Goal: Task Accomplishment & Management: Use online tool/utility

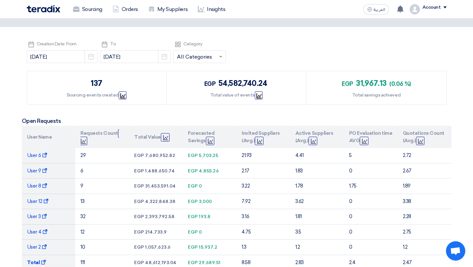
scroll to position [54, 0]
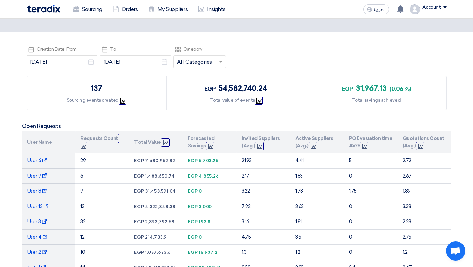
drag, startPoint x: 109, startPoint y: 89, endPoint x: 88, endPoint y: 89, distance: 20.9
click at [88, 89] on div "137 Sourcing events created Graph" at bounding box center [97, 92] width 140 height 33
click at [121, 100] on use at bounding box center [122, 100] width 5 height 5
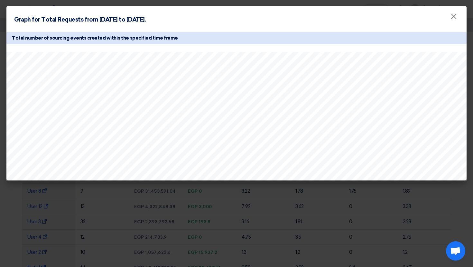
click at [269, 215] on modal-container "Graph for Total Requests from 2025-01-01 to 2025-09-30. × Total number of sourc…" at bounding box center [236, 133] width 473 height 267
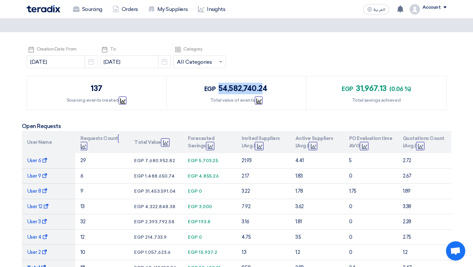
drag, startPoint x: 219, startPoint y: 91, endPoint x: 263, endPoint y: 90, distance: 44.7
click at [263, 90] on span "54,582,740.24" at bounding box center [242, 88] width 49 height 9
drag, startPoint x: 355, startPoint y: 87, endPoint x: 395, endPoint y: 87, distance: 39.6
click at [395, 87] on div "egp 31,967.13 (0.06 %)" at bounding box center [376, 89] width 69 height 12
click at [395, 87] on span "(0.06 %)" at bounding box center [399, 89] width 21 height 7
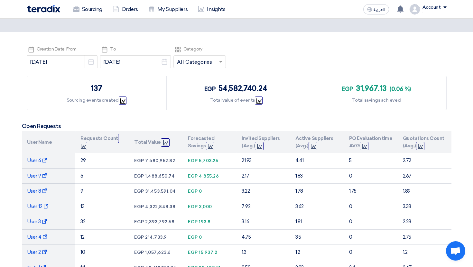
drag, startPoint x: 349, startPoint y: 88, endPoint x: 367, endPoint y: 88, distance: 18.0
click at [367, 88] on div "egp 31,967.13 (0.06 %)" at bounding box center [376, 89] width 69 height 12
drag, startPoint x: 353, startPoint y: 86, endPoint x: 428, endPoint y: 86, distance: 74.9
click at [424, 86] on div "egp 31,967.13 (0.06 %) Total savings achieved" at bounding box center [376, 92] width 140 height 33
click at [399, 90] on span "(0.06 %)" at bounding box center [399, 89] width 21 height 7
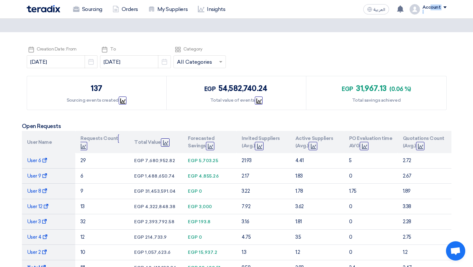
drag, startPoint x: 433, startPoint y: 30, endPoint x: 430, endPoint y: 9, distance: 20.5
drag, startPoint x: 428, startPoint y: 19, endPoint x: 428, endPoint y: 12, distance: 7.1
click at [91, 12] on link "Sourcing" at bounding box center [88, 9] width 40 height 14
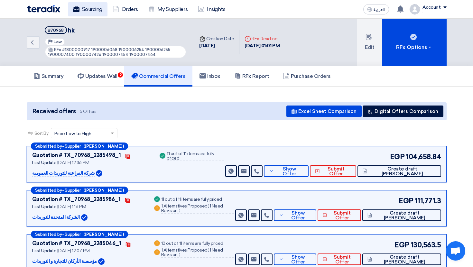
click at [88, 12] on link "Sourcing" at bounding box center [88, 9] width 40 height 14
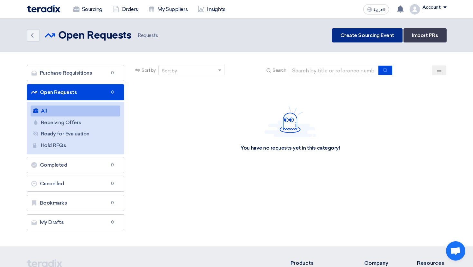
click at [366, 40] on link "Create Sourcing Event" at bounding box center [367, 35] width 70 height 14
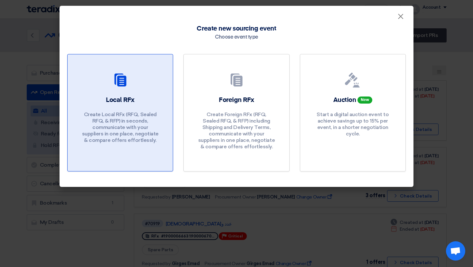
click at [105, 76] on div at bounding box center [120, 81] width 90 height 18
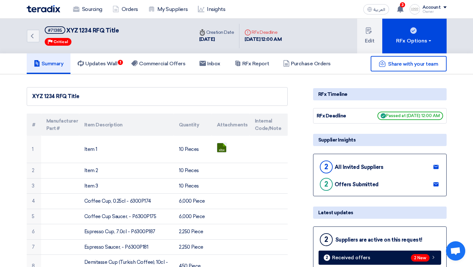
click at [226, 102] on div "XYZ 1234 RFQ Title" at bounding box center [157, 96] width 261 height 19
click at [431, 12] on div "Owner" at bounding box center [434, 12] width 24 height 4
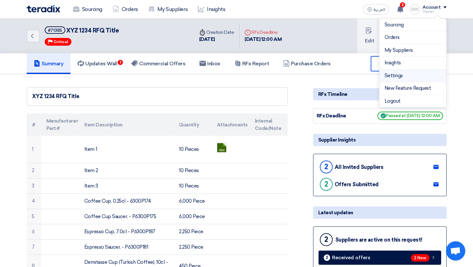
click at [400, 75] on link "Settings" at bounding box center [412, 75] width 57 height 7
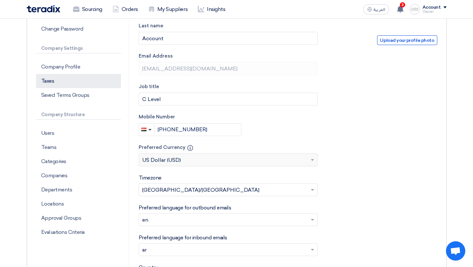
scroll to position [102, 0]
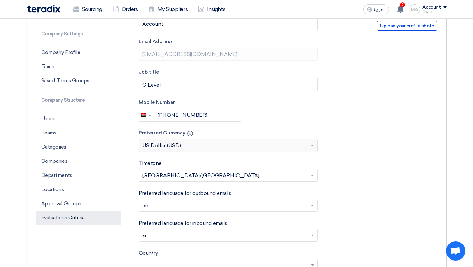
click at [75, 218] on p "Evaluations Criteria" at bounding box center [78, 218] width 85 height 14
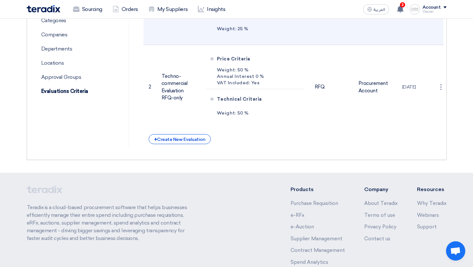
scroll to position [280, 0]
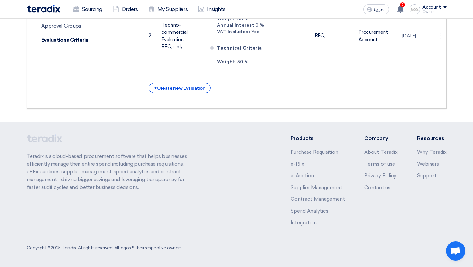
click at [186, 88] on div "+ Create New Evaluation" at bounding box center [180, 88] width 62 height 10
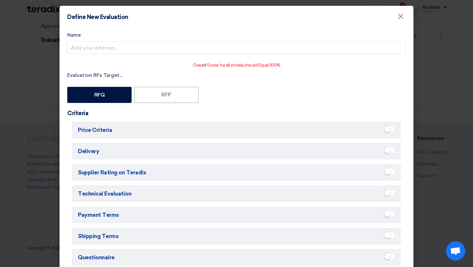
scroll to position [4, 0]
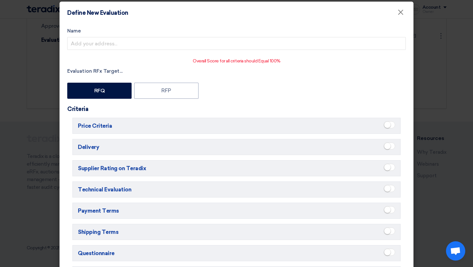
click at [391, 126] on span at bounding box center [389, 124] width 11 height 7
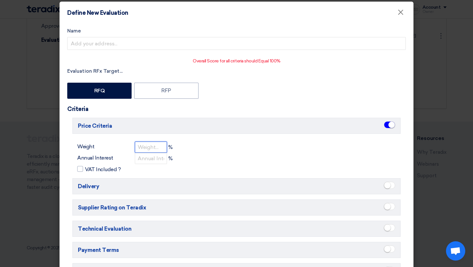
click at [145, 149] on input "number" at bounding box center [151, 147] width 32 height 11
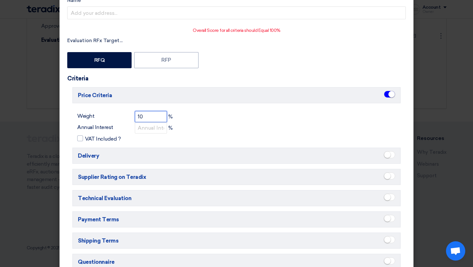
scroll to position [44, 0]
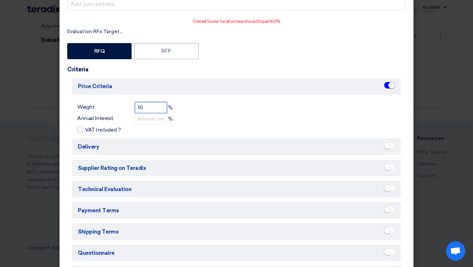
type input "10"
click at [387, 190] on small at bounding box center [387, 188] width 6 height 6
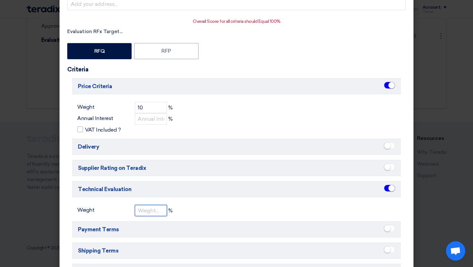
click at [145, 211] on input "number" at bounding box center [151, 210] width 32 height 11
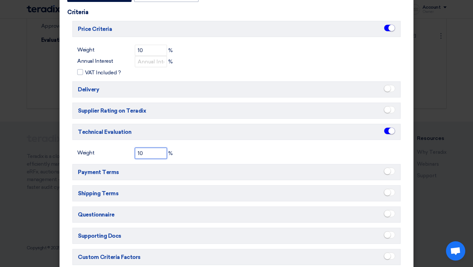
scroll to position [134, 0]
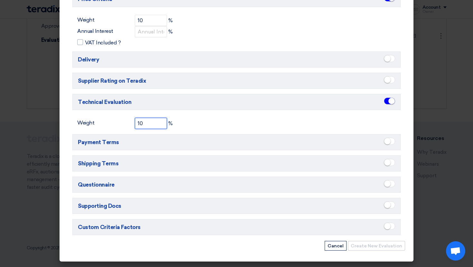
type input "10"
click at [396, 223] on h5 "Custom Criteria Factors" at bounding box center [236, 227] width 328 height 16
click at [389, 223] on small at bounding box center [387, 226] width 6 height 6
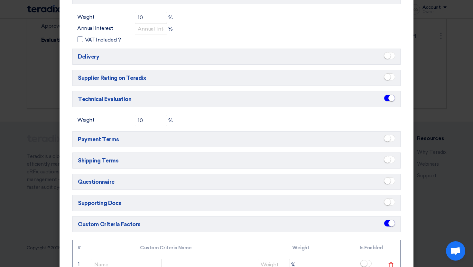
scroll to position [196, 0]
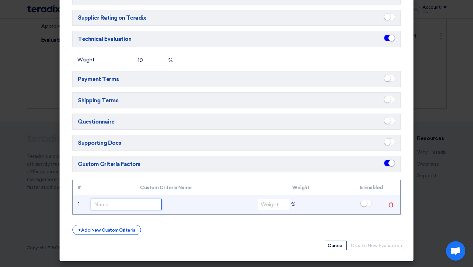
click at [129, 200] on input "text" at bounding box center [126, 204] width 71 height 11
click at [174, 214] on td at bounding box center [166, 204] width 160 height 19
click at [117, 199] on input "text" at bounding box center [126, 204] width 71 height 11
type input "100"
click at [269, 204] on input "number" at bounding box center [274, 204] width 32 height 11
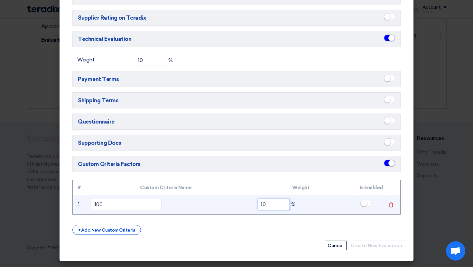
type input "10"
click at [364, 206] on small at bounding box center [364, 203] width 6 height 6
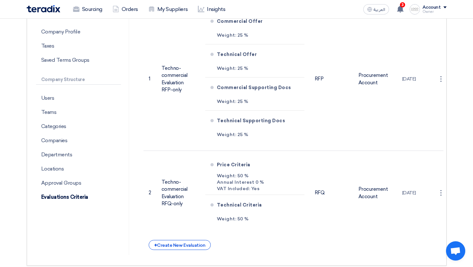
scroll to position [116, 0]
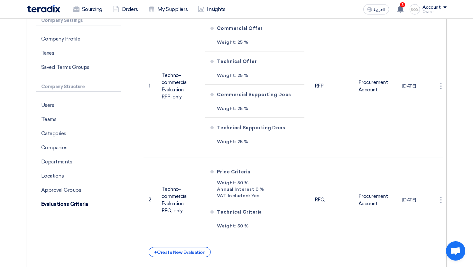
scroll to position [102, 0]
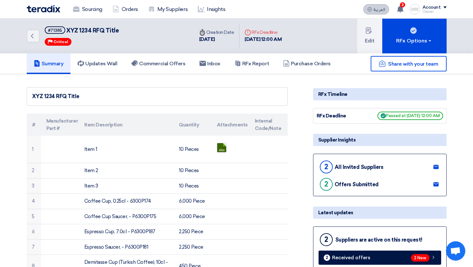
click at [376, 8] on span "العربية" at bounding box center [379, 9] width 12 height 5
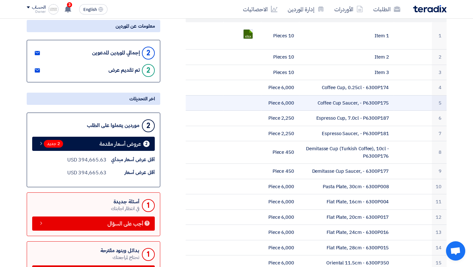
scroll to position [112, 0]
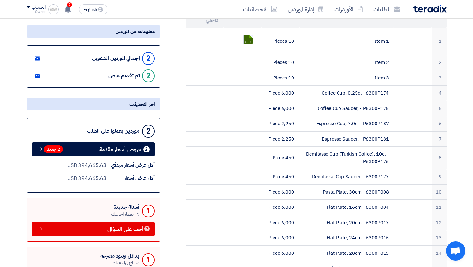
drag, startPoint x: 147, startPoint y: 57, endPoint x: 152, endPoint y: 57, distance: 5.5
click at [152, 57] on div "2" at bounding box center [148, 58] width 13 height 13
drag, startPoint x: 153, startPoint y: 81, endPoint x: 144, endPoint y: 77, distance: 10.5
click at [144, 77] on div "2 تم تقديم عرض" at bounding box center [131, 75] width 46 height 15
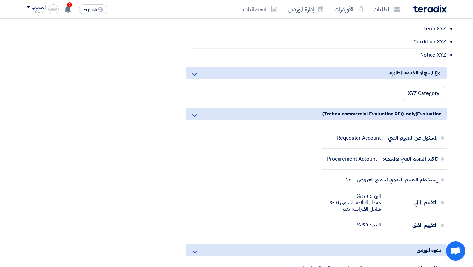
scroll to position [527, 0]
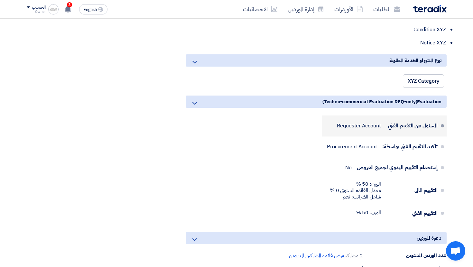
drag, startPoint x: 400, startPoint y: 127, endPoint x: 331, endPoint y: 127, distance: 68.5
click at [331, 127] on div "المسئول عن التقييم الفني Requester Account" at bounding box center [382, 125] width 111 height 15
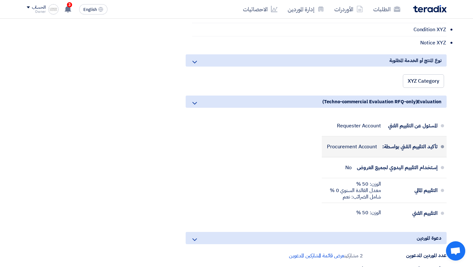
click at [392, 145] on div "تأكيد التقييم الفني بواسطة:" at bounding box center [409, 146] width 55 height 15
drag, startPoint x: 397, startPoint y: 145, endPoint x: 334, endPoint y: 145, distance: 62.7
click at [334, 145] on div "تأكيد التقييم الفني بواسطة: Procurement Account" at bounding box center [382, 146] width 111 height 15
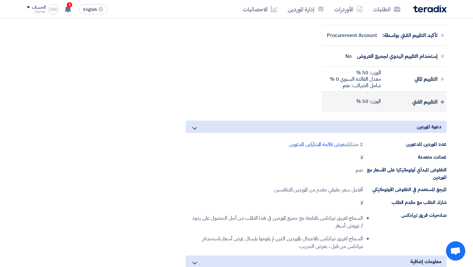
scroll to position [638, 0]
click at [245, 50] on div "المسئول عن التقييم الفني Requester Account تأكيد التقييم الفني بواسطة: Procurem…" at bounding box center [316, 60] width 261 height 111
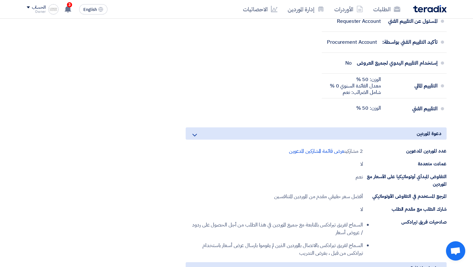
scroll to position [644, 0]
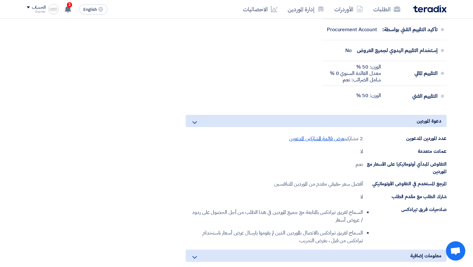
click at [324, 140] on span "عرض قائمة المشاركين المدعوين" at bounding box center [317, 139] width 56 height 8
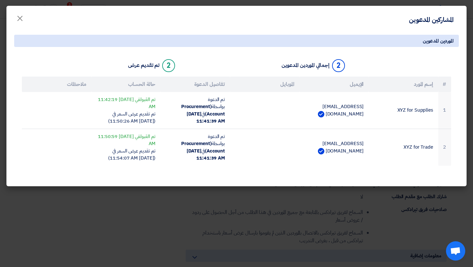
click at [78, 208] on modal-container "المشاركين المدعوين × الموردين المدعوين 2 إجمالي الموردين المدعوين 2 تم تقديم عر…" at bounding box center [236, 133] width 473 height 267
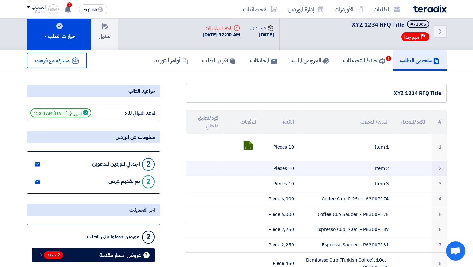
scroll to position [0, 0]
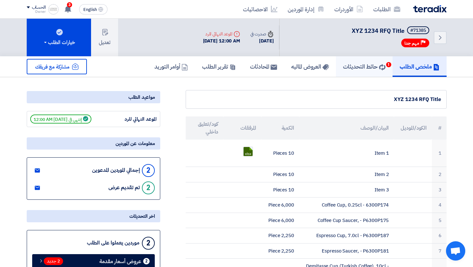
click at [358, 76] on link "حائط التحديثات 1" at bounding box center [364, 66] width 57 height 21
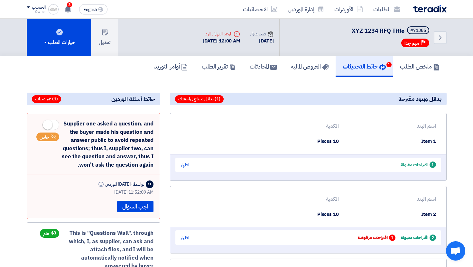
click at [180, 166] on div "1 اقتراحات مقبولة اظهار" at bounding box center [308, 165] width 266 height 14
click at [187, 166] on div "اظهار" at bounding box center [184, 164] width 9 height 7
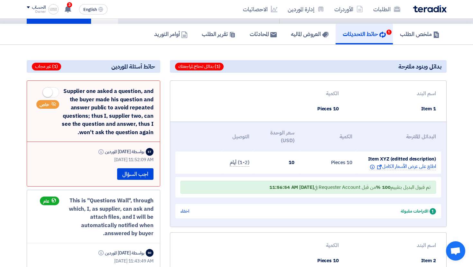
scroll to position [33, 0]
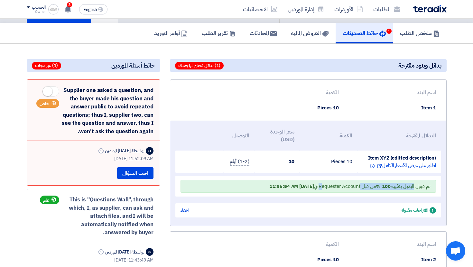
drag, startPoint x: 414, startPoint y: 187, endPoint x: 356, endPoint y: 187, distance: 57.9
click at [356, 187] on span "تم قبول البديل بتقييم 100 % من قبل Requester Account في Sep 12, 2025, 11:56:54 …" at bounding box center [349, 186] width 161 height 7
click at [421, 104] on td "Item 1" at bounding box center [392, 107] width 97 height 15
drag, startPoint x: 434, startPoint y: 104, endPoint x: 410, endPoint y: 104, distance: 23.5
click at [410, 104] on td "Item 1" at bounding box center [392, 107] width 97 height 15
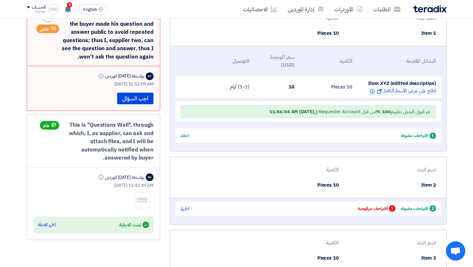
scroll to position [105, 0]
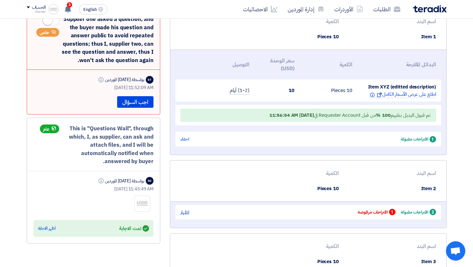
click at [185, 213] on div "اظهار" at bounding box center [184, 212] width 9 height 7
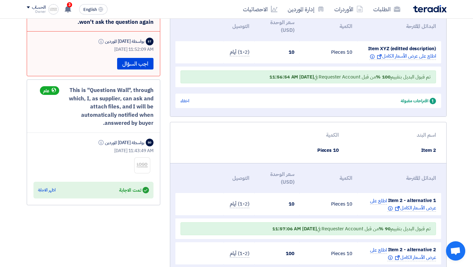
scroll to position [200, 0]
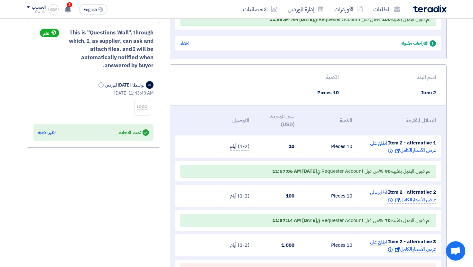
drag, startPoint x: 434, startPoint y: 94, endPoint x: 417, endPoint y: 94, distance: 16.7
click at [417, 94] on td "Item 2" at bounding box center [392, 92] width 97 height 15
drag, startPoint x: 392, startPoint y: 142, endPoint x: 426, endPoint y: 142, distance: 34.1
click at [426, 142] on span "Item 2 - alternative 1" at bounding box center [412, 142] width 48 height 7
drag, startPoint x: 402, startPoint y: 193, endPoint x: 424, endPoint y: 193, distance: 22.2
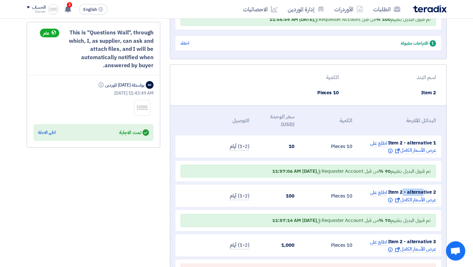
click at [424, 193] on span "Item 2 - alternative 2" at bounding box center [412, 191] width 48 height 7
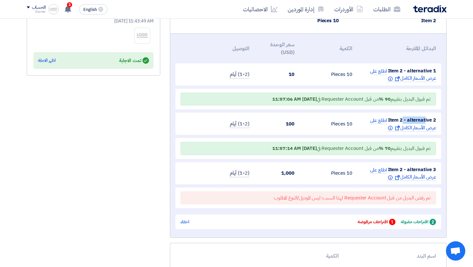
scroll to position [273, 0]
drag, startPoint x: 425, startPoint y: 101, endPoint x: 396, endPoint y: 99, distance: 29.3
click at [396, 99] on span "تم قبول البديل بتقييم 90 % من قبل Requester Account في Sep 12, 2025, 11:57:06 AM" at bounding box center [351, 98] width 158 height 7
click at [343, 98] on span "تم قبول البديل بتقييم 90 % من قبل Requester Account في Sep 12, 2025, 11:57:06 AM" at bounding box center [351, 98] width 158 height 7
drag, startPoint x: 349, startPoint y: 196, endPoint x: 389, endPoint y: 196, distance: 40.5
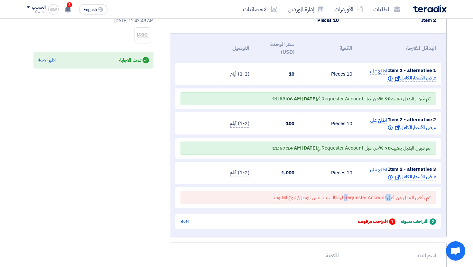
click at [389, 196] on span "تم رفض البديل من قبل Requester Account لهذا السبب:" at bounding box center [375, 197] width 109 height 7
drag, startPoint x: 276, startPoint y: 198, endPoint x: 292, endPoint y: 198, distance: 15.8
click at [292, 198] on span "ليس الموديل/النوع المطلوب" at bounding box center [297, 197] width 47 height 7
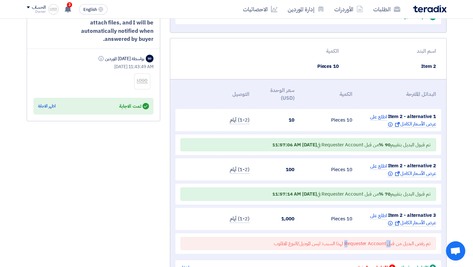
scroll to position [220, 0]
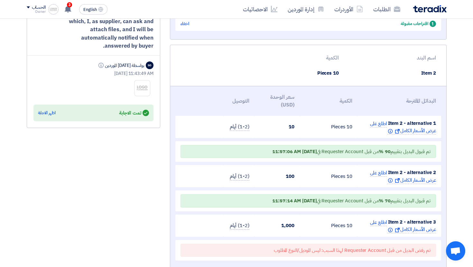
drag, startPoint x: 433, startPoint y: 69, endPoint x: 411, endPoint y: 69, distance: 21.9
click at [411, 69] on td "Item 2" at bounding box center [392, 73] width 97 height 15
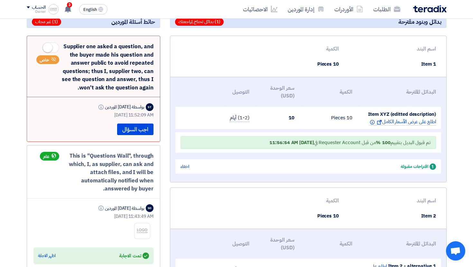
scroll to position [65, 0]
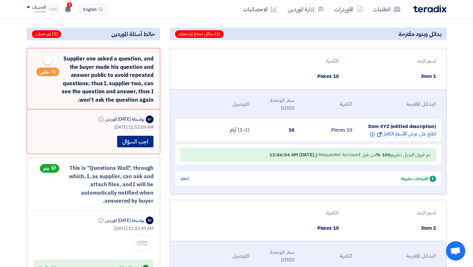
click at [139, 136] on button "اجب السؤال" at bounding box center [135, 142] width 36 height 12
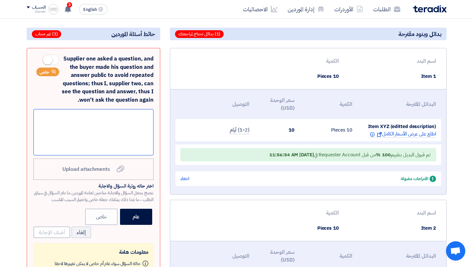
click at [142, 145] on div at bounding box center [93, 132] width 120 height 46
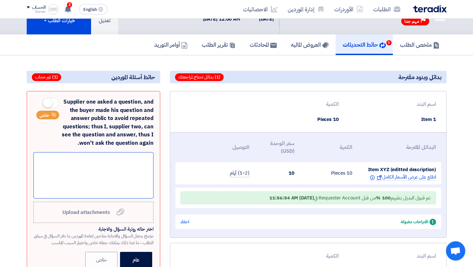
scroll to position [21, 0]
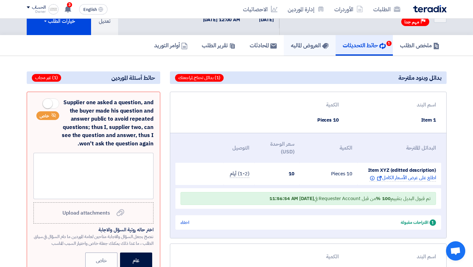
click at [304, 46] on h5 "العروض الماليه" at bounding box center [310, 44] width 38 height 7
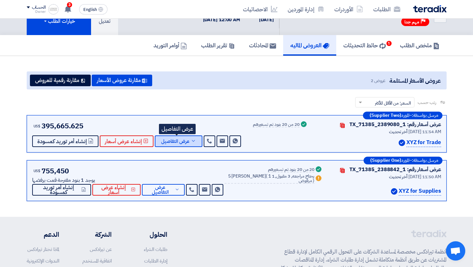
click at [183, 136] on button "عرض التفاصيل" at bounding box center [179, 141] width 48 height 12
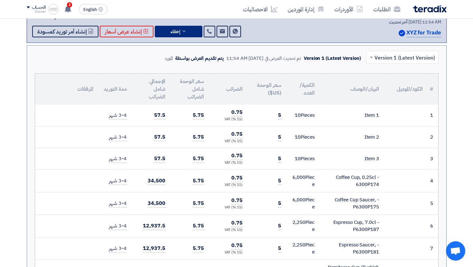
scroll to position [132, 0]
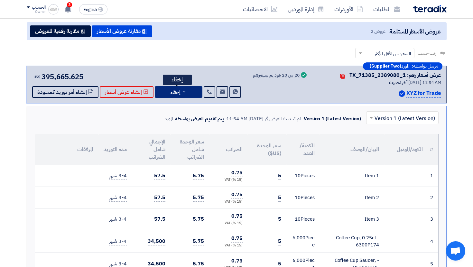
click at [189, 95] on button "إخفاء" at bounding box center [179, 92] width 48 height 12
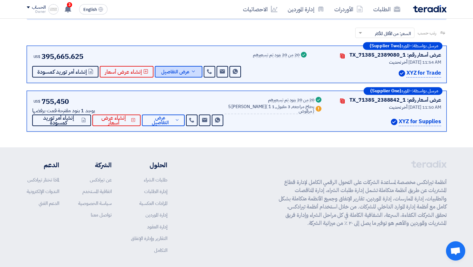
scroll to position [92, 0]
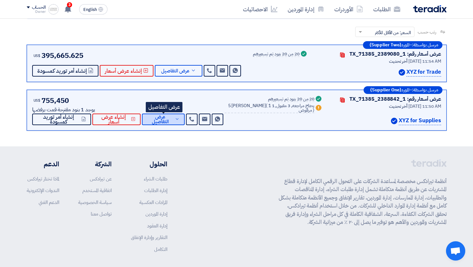
click at [163, 114] on span "عرض التفاصيل" at bounding box center [160, 119] width 26 height 10
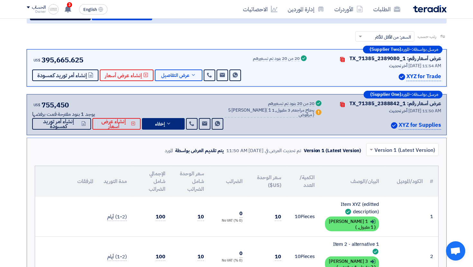
scroll to position [0, 0]
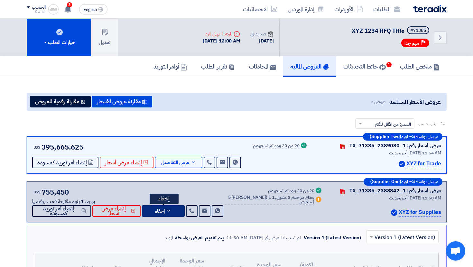
click at [172, 216] on button "إخفاء" at bounding box center [163, 211] width 43 height 12
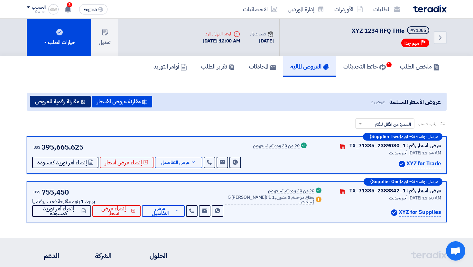
click at [76, 102] on button "مقارنة رقمية للعروض" at bounding box center [60, 102] width 61 height 12
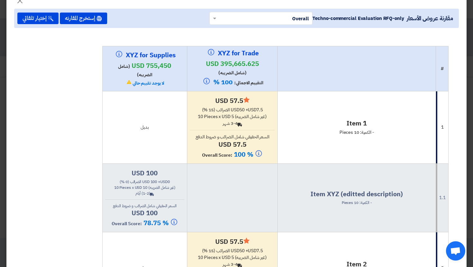
scroll to position [17, 0]
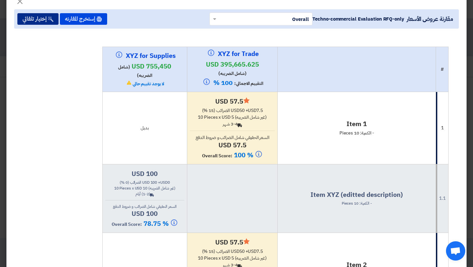
click at [41, 15] on button "إختيار تلقائي" at bounding box center [37, 19] width 41 height 12
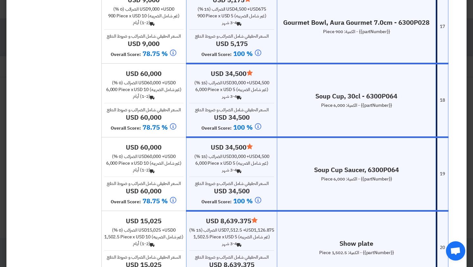
scroll to position [1567, 0]
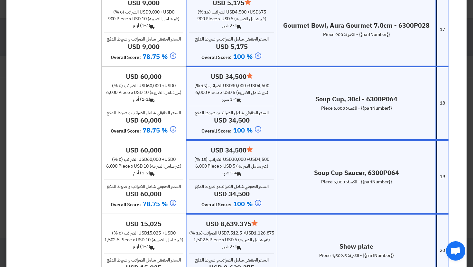
click at [139, 85] on div "usd 60,000 + usd 0 الضرائب (0 %)" at bounding box center [143, 85] width 79 height 7
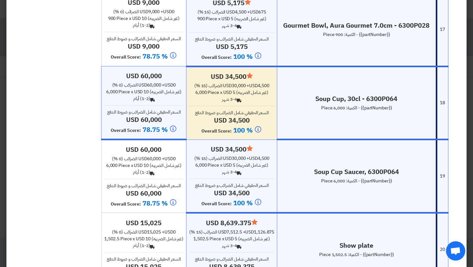
click at [139, 151] on h4 "usd 60,000" at bounding box center [143, 149] width 79 height 8
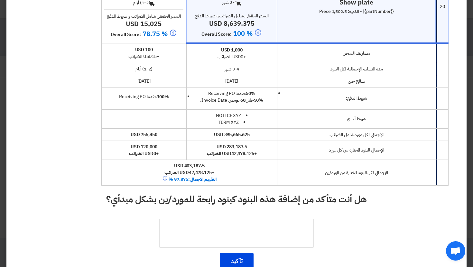
scroll to position [1828, 0]
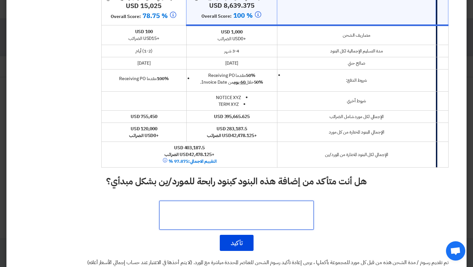
click at [199, 205] on textarea at bounding box center [236, 215] width 154 height 29
type textarea "kggkgg"
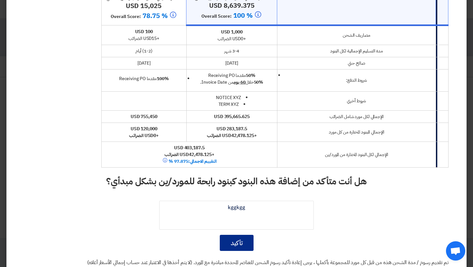
click at [245, 237] on button "تأكيد" at bounding box center [237, 243] width 34 height 16
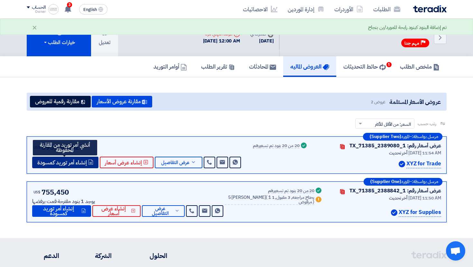
click at [80, 165] on span "إنشاء أمر توريد كمسودة" at bounding box center [62, 162] width 50 height 5
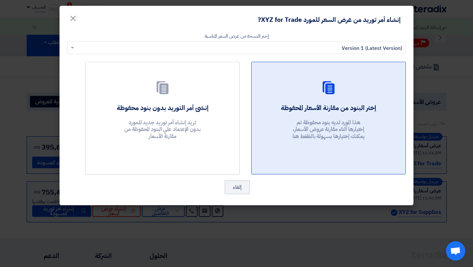
click at [307, 132] on p "هذا المورد لديه بنود محفوظة تم إختيارها أثناء مقارنة عروض الأسعار، يمكنك إختيار…" at bounding box center [328, 129] width 77 height 21
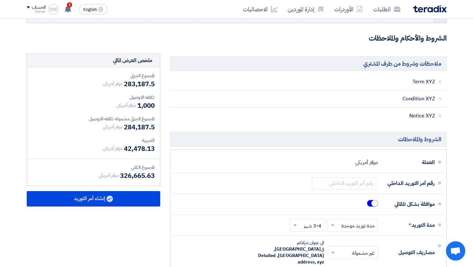
scroll to position [909, 0]
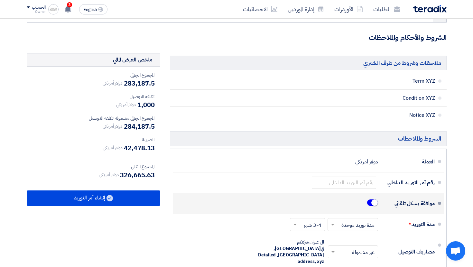
click at [372, 203] on small at bounding box center [374, 202] width 6 height 6
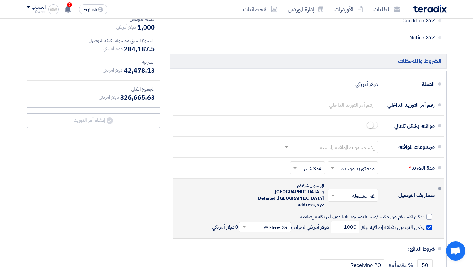
scroll to position [1000, 0]
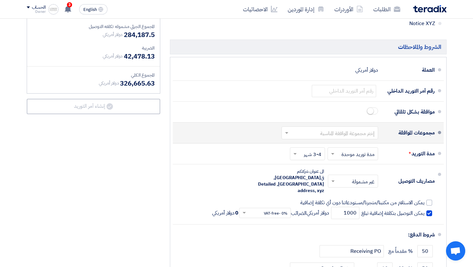
click at [348, 129] on input "text" at bounding box center [328, 133] width 93 height 9
click at [350, 145] on span "C-Level Approval" at bounding box center [354, 145] width 39 height 8
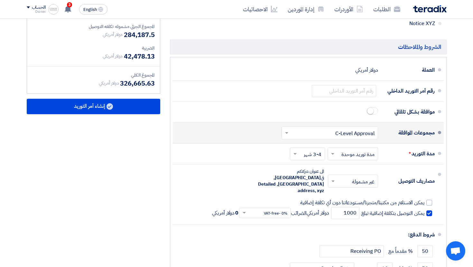
click at [50, 5] on img at bounding box center [53, 9] width 10 height 10
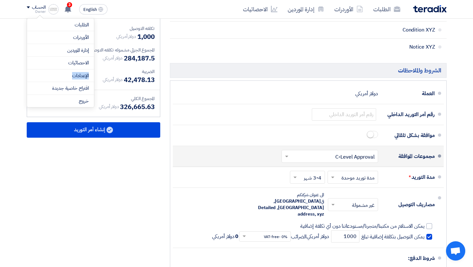
scroll to position [966, 0]
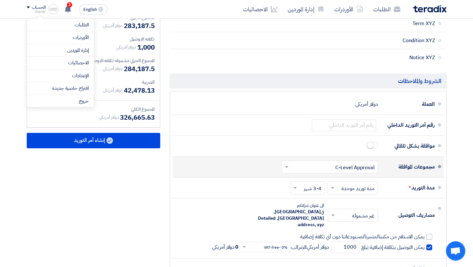
click at [140, 168] on div "ملخص العرض المالي المجموع الجزئي دولار أمريكي 283,187.5 تكلفه التوصيل" at bounding box center [93, 180] width 143 height 371
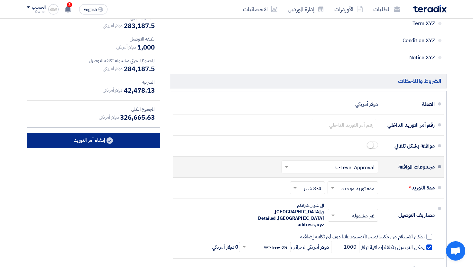
click at [135, 146] on button "إنشاء أمر التوريد" at bounding box center [93, 140] width 133 height 15
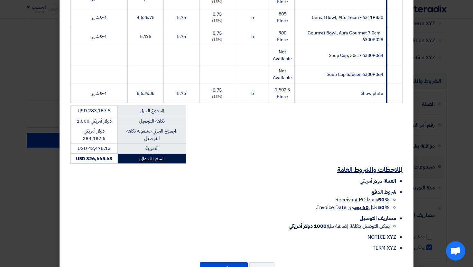
scroll to position [470, 0]
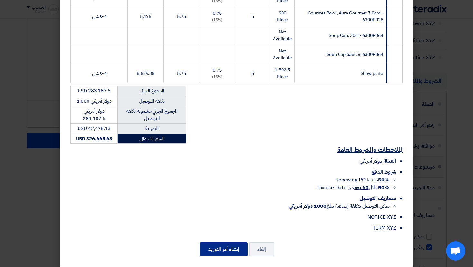
click at [228, 242] on button "إنشاء أمر التوريد" at bounding box center [224, 249] width 48 height 14
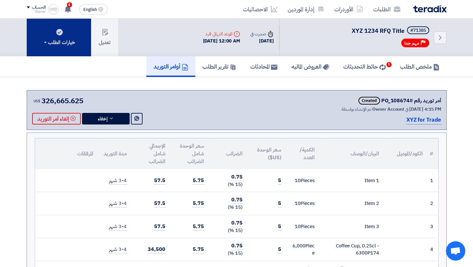
click at [56, 41] on div "خيارات الطلب" at bounding box center [59, 43] width 32 height 8
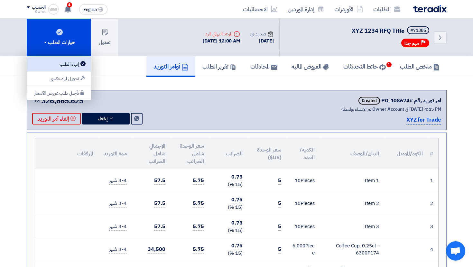
click at [66, 59] on link "إنهاء الطلب" at bounding box center [59, 64] width 64 height 14
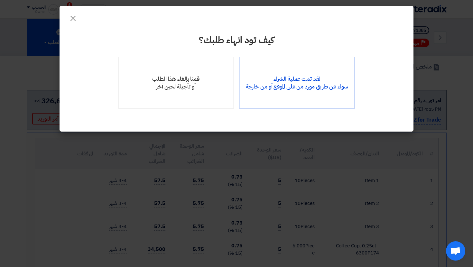
click at [279, 78] on div "لقد تمت عملية الشراء سواء عن طريق مورد من على الموقع أو من خارجة" at bounding box center [297, 82] width 116 height 51
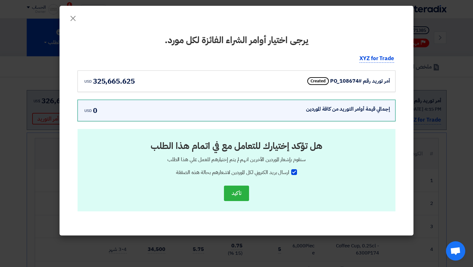
click at [301, 87] on div "أمر توريد رقم #PO_108674 Created usd 325,665.625" at bounding box center [237, 81] width 318 height 22
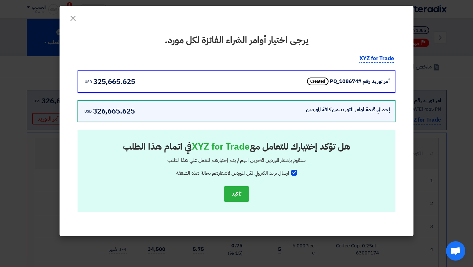
click at [295, 171] on div at bounding box center [294, 173] width 6 height 6
click at [289, 171] on input "ارسال بريد الكتروني لكل الموردين لاشعارهم بحالة هذه الصفقة" at bounding box center [287, 171] width 4 height 4
checkbox input "false"
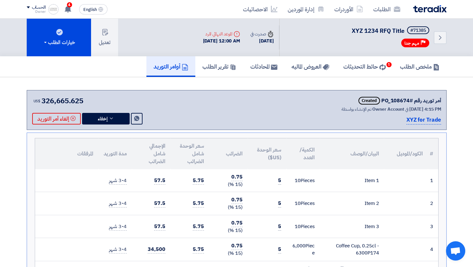
click at [364, 181] on div "Item 1" at bounding box center [352, 180] width 54 height 7
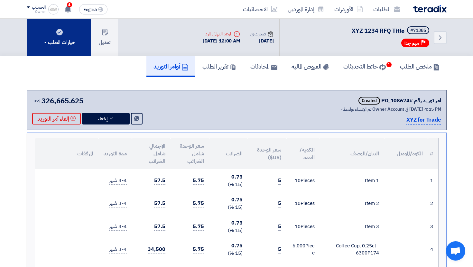
click at [53, 40] on div "خيارات الطلب" at bounding box center [59, 43] width 32 height 8
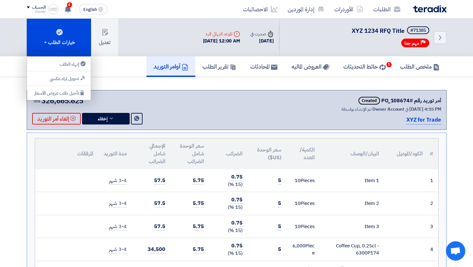
click at [110, 69] on div "ملخص الطلب حائط التحديثات 1 العروض الماليه المحادثات تقرير الطلب أوامر التوريد" at bounding box center [237, 66] width 420 height 21
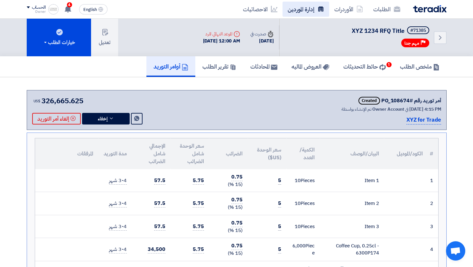
click at [286, 7] on link "إدارة الموردين" at bounding box center [305, 9] width 47 height 15
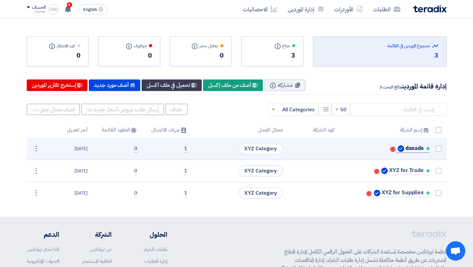
click at [422, 147] on span "dasads" at bounding box center [414, 148] width 18 height 5
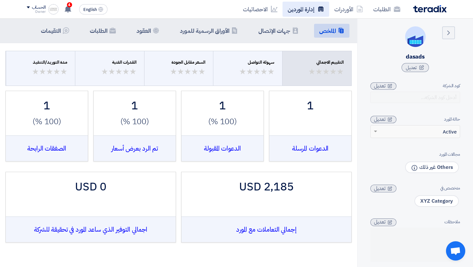
click at [313, 15] on link "إدارة الموردين" at bounding box center [305, 9] width 47 height 15
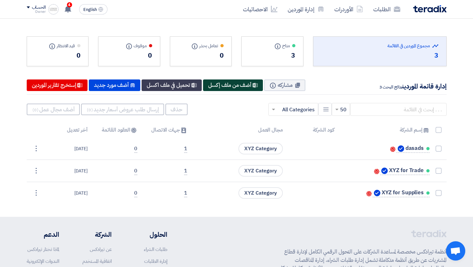
click at [244, 81] on div "New Supplier أضف من ملف إكسل" at bounding box center [233, 85] width 60 height 12
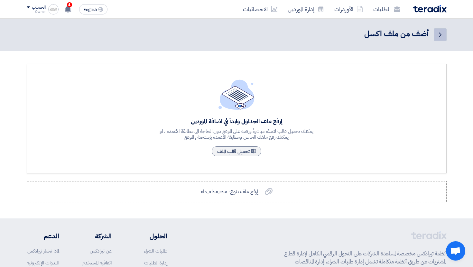
click at [443, 35] on icon "Back" at bounding box center [440, 35] width 8 height 8
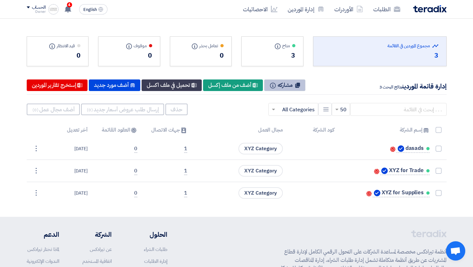
click at [294, 80] on button "مشاركه Info" at bounding box center [284, 85] width 41 height 12
click at [66, 43] on div "قيد الانتظار Info" at bounding box center [58, 45] width 46 height 7
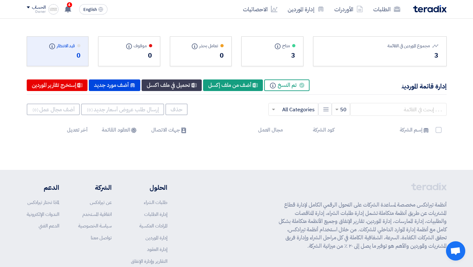
click at [257, 55] on div "3" at bounding box center [272, 55] width 46 height 10
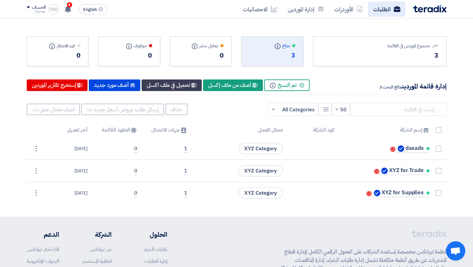
click at [394, 10] on use at bounding box center [396, 9] width 6 height 6
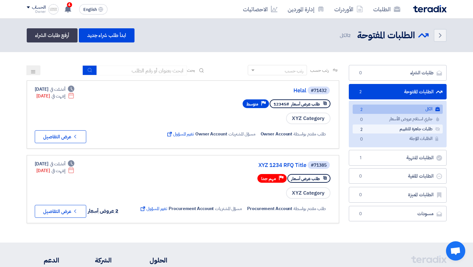
click at [383, 126] on link "طلبات جاهزة للتقييم طلبات جاهزة للتقييم 2" at bounding box center [397, 128] width 90 height 9
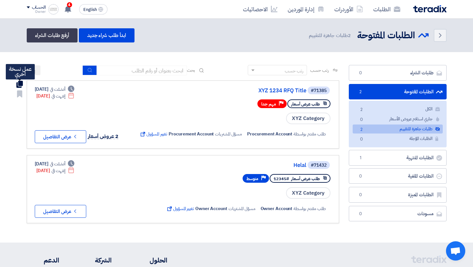
click at [20, 85] on use at bounding box center [19, 84] width 6 height 7
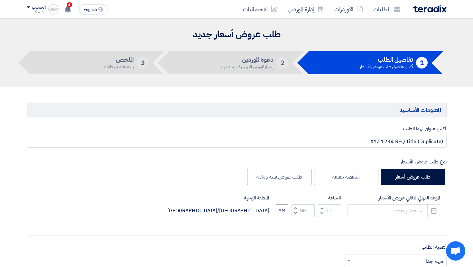
type input "9/30/2025"
type input "12"
type input "00"
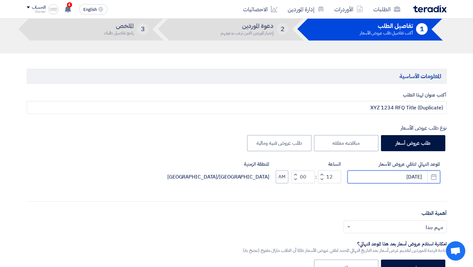
click at [373, 171] on input "9/30/2025" at bounding box center [393, 176] width 93 height 13
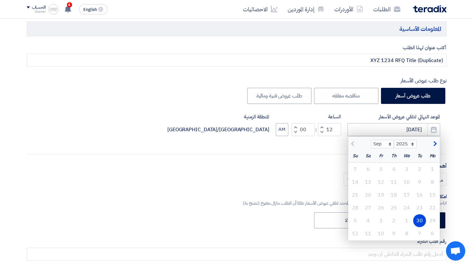
scroll to position [85, 0]
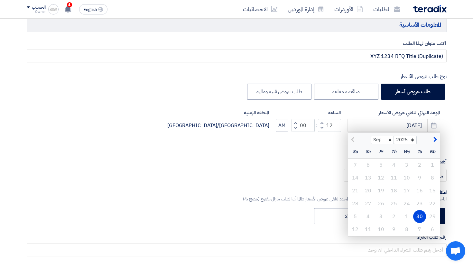
click at [436, 140] on span "button" at bounding box center [434, 139] width 4 height 7
select select "10"
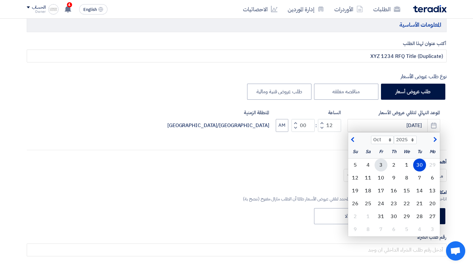
click at [381, 163] on div "3" at bounding box center [380, 165] width 13 height 13
type input "10/3/2025"
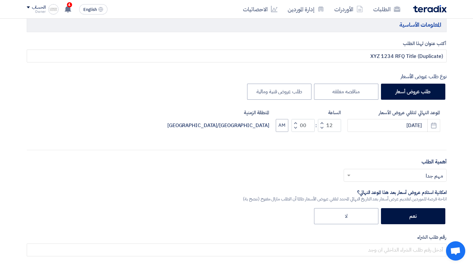
click at [246, 157] on div "أكتب عنوان لهذا الطلب (Duplicate) XYZ 1234 RFQ Title نوع طلب عروض الأسعار طلب ع…" at bounding box center [236, 178] width 429 height 276
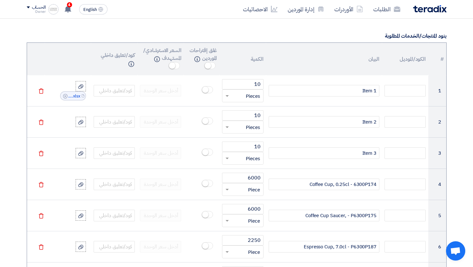
scroll to position [489, 0]
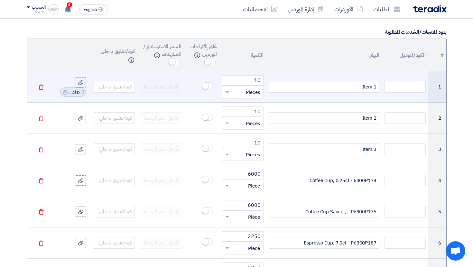
click at [209, 88] on span at bounding box center [207, 85] width 11 height 7
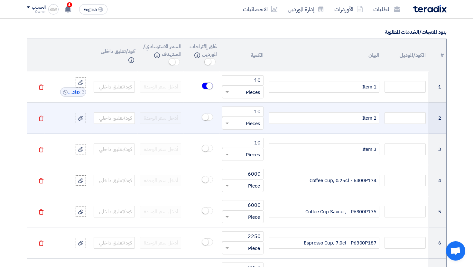
click at [207, 119] on span at bounding box center [207, 117] width 11 height 7
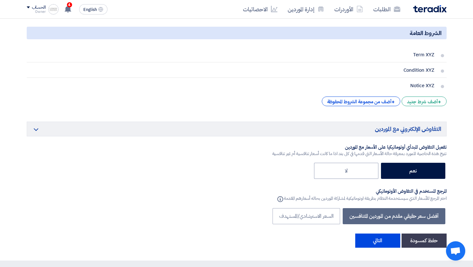
scroll to position [1597, 0]
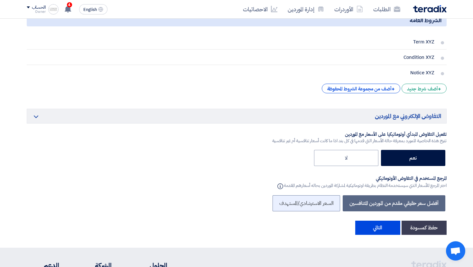
click at [307, 202] on label "السعر الاسترشادي/المستهدف" at bounding box center [306, 203] width 68 height 16
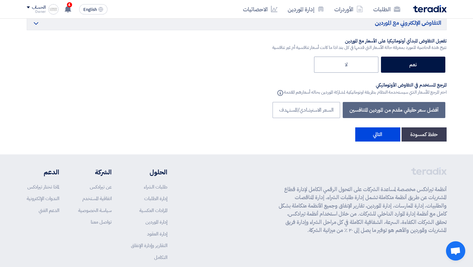
scroll to position [1725, 0]
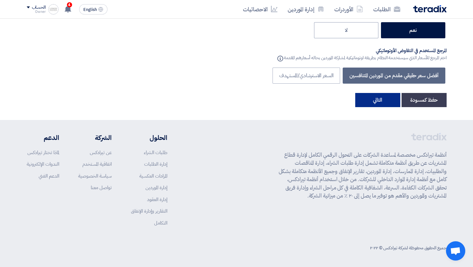
click at [376, 103] on button "التالي" at bounding box center [377, 100] width 45 height 14
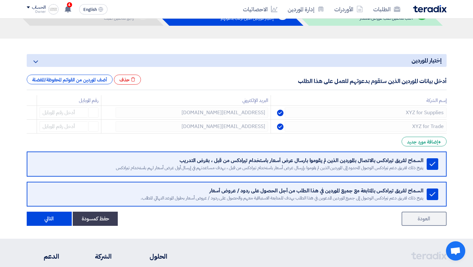
scroll to position [50, 0]
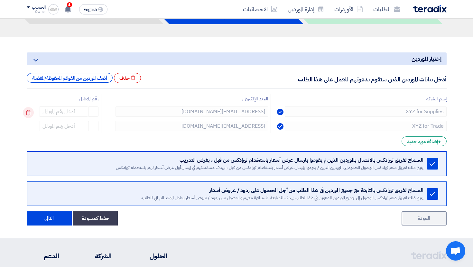
click at [31, 111] on use at bounding box center [28, 112] width 5 height 5
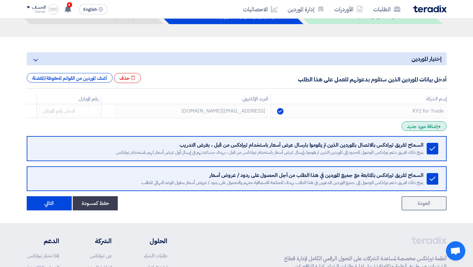
click at [412, 130] on div "+ إضافة مورد جديد" at bounding box center [423, 126] width 45 height 10
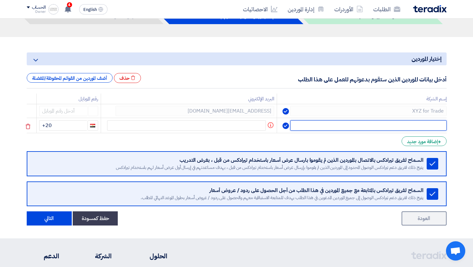
click at [405, 127] on input "text" at bounding box center [368, 125] width 156 height 10
type input "khkks"
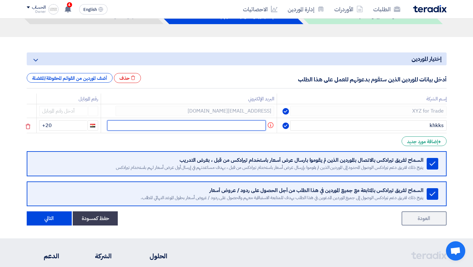
click at [262, 124] on input "text" at bounding box center [186, 125] width 159 height 10
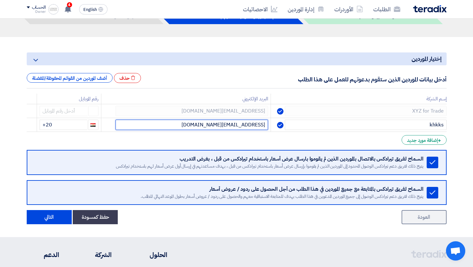
type input "aa@teradix.com"
click at [425, 157] on div "Remove service السماح لفريق تيرادكس بالاتصال بالموردين الذين لم يقوموا بارسال ع…" at bounding box center [237, 162] width 420 height 25
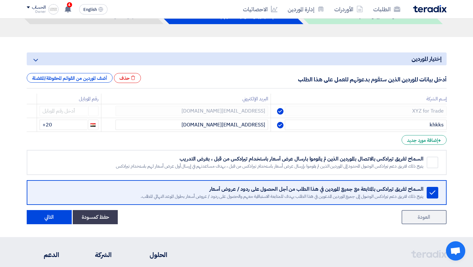
click at [425, 157] on div "Remove service السماح لفريق تيرادكس بالاتصال بالموردين الذين لم يقوموا بارسال ع…" at bounding box center [237, 162] width 420 height 25
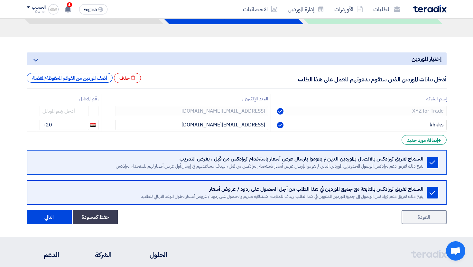
click at [425, 157] on div "Remove service السماح لفريق تيرادكس بالاتصال بالموردين الذين لم يقوموا بارسال ع…" at bounding box center [237, 162] width 420 height 25
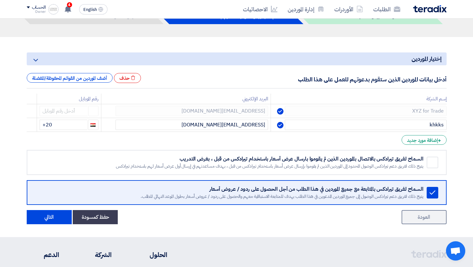
click at [425, 157] on div "Remove service السماح لفريق تيرادكس بالاتصال بالموردين الذين لم يقوموا بارسال ع…" at bounding box center [237, 162] width 420 height 25
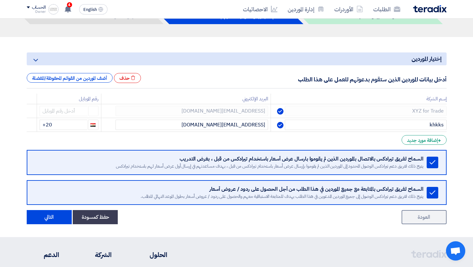
click at [413, 161] on div "السماح لفريق تيرادكس بالاتصال بالموردين الذين لم يقوموا بارسال عرض أسعار باستخد…" at bounding box center [230, 159] width 388 height 6
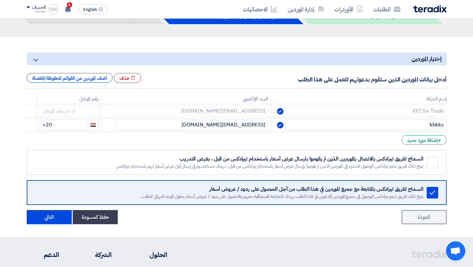
click at [413, 161] on div "السماح لفريق تيرادكس بالاتصال بالموردين الذين لم يقوموا بارسال عرض أسعار باستخد…" at bounding box center [230, 159] width 388 height 6
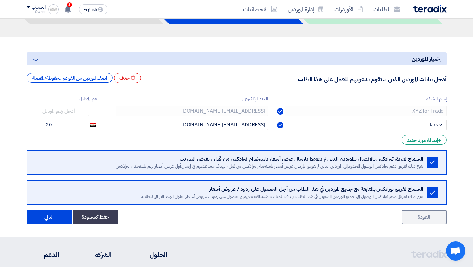
click at [413, 161] on div "السماح لفريق تيرادكس بالاتصال بالموردين الذين لم يقوموا بارسال عرض أسعار باستخد…" at bounding box center [230, 159] width 388 height 6
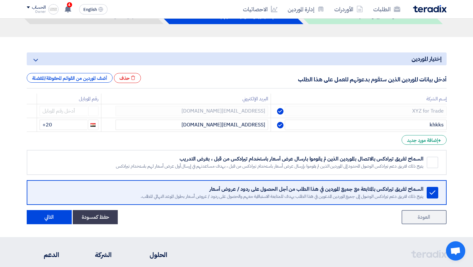
click at [236, 169] on div "يتيح ذلك لفريق دعم تيرادكس الوصول المحدود إلى الموردين الذين لم يقوموا بإرسال ع…" at bounding box center [230, 166] width 388 height 6
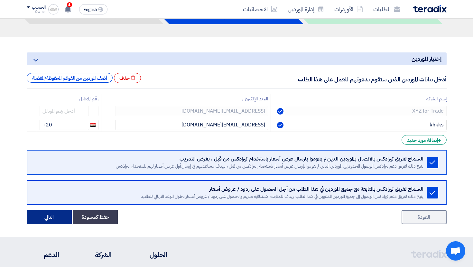
click at [65, 214] on button "التالي" at bounding box center [49, 217] width 45 height 14
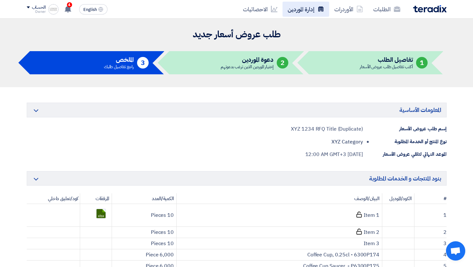
click at [323, 8] on icon at bounding box center [320, 9] width 6 height 6
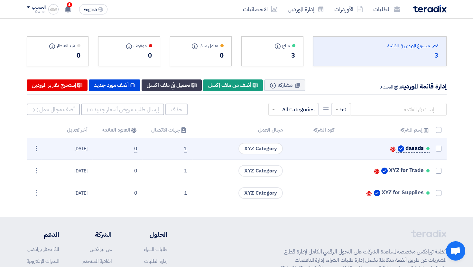
click at [410, 151] on span "dasads" at bounding box center [414, 148] width 18 height 5
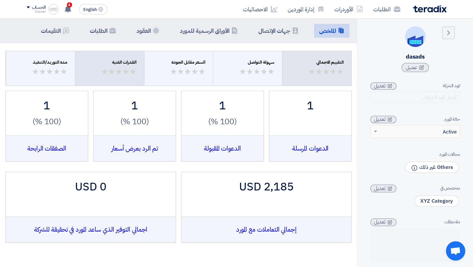
drag, startPoint x: 277, startPoint y: 66, endPoint x: 118, endPoint y: 69, distance: 158.6
click at [118, 69] on div "التقييم الاجمالي ( ) ★ ★ ( ) ★ ★ ( ) ★ ★ ( ) ★ ★ ( ) ★ ★ سهولة التواصل ( ) ★ ★ …" at bounding box center [178, 68] width 346 height 35
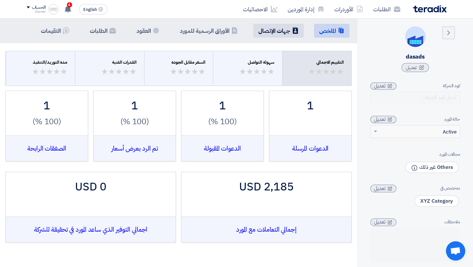
click at [278, 36] on li "Contacts جهات الإتصال" at bounding box center [278, 31] width 50 height 14
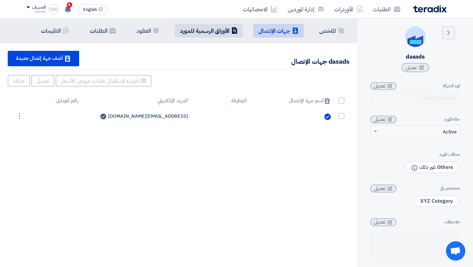
click at [216, 33] on h5 "الأوراق الرسمية للمورد" at bounding box center [205, 30] width 50 height 7
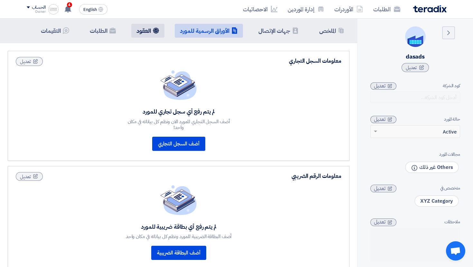
click at [137, 30] on h5 "العقود" at bounding box center [143, 30] width 14 height 7
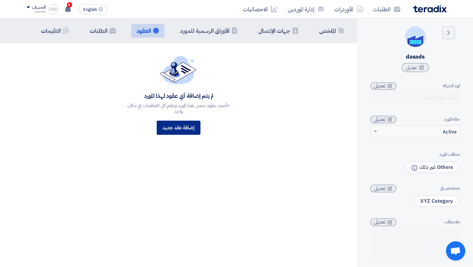
click at [178, 124] on div "إضافة عقد جديد" at bounding box center [179, 128] width 44 height 14
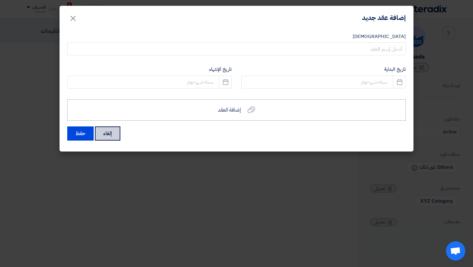
click at [113, 138] on button "إلغاء" at bounding box center [107, 133] width 25 height 14
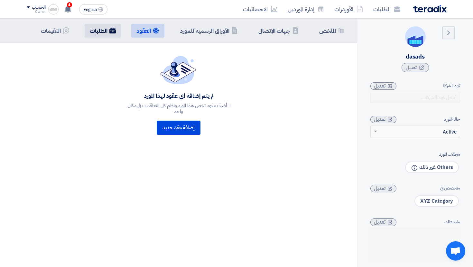
click at [106, 26] on li "الطلبات" at bounding box center [103, 31] width 36 height 14
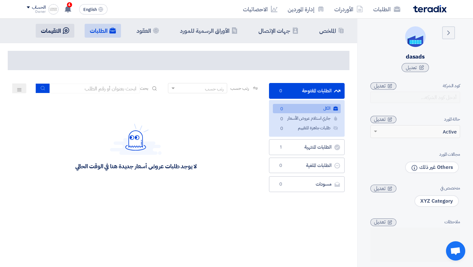
click at [64, 37] on li "Contracts التقيمات" at bounding box center [55, 31] width 39 height 14
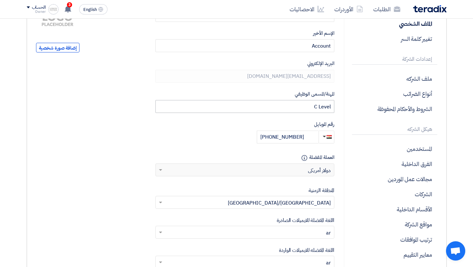
scroll to position [113, 0]
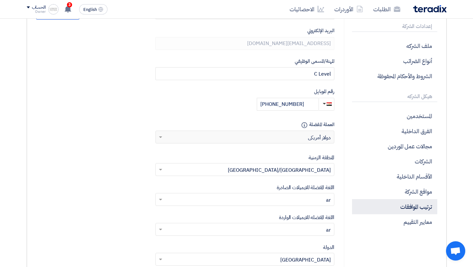
click at [401, 208] on p "ترتيب الموافقات" at bounding box center [394, 206] width 85 height 15
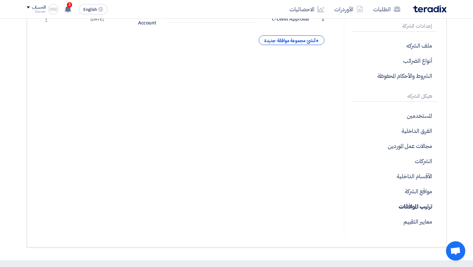
scroll to position [111, 0]
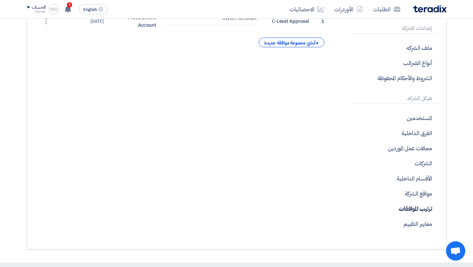
click at [291, 48] on div "مجموعات الموافقة # الأسم الأعضاء تم الإنشاء في أخر تعديل 1 C-Level Approval Own…" at bounding box center [185, 103] width 308 height 271
click at [286, 41] on div "+ أنشئ مجموعة موافقة جديدة" at bounding box center [292, 43] width 66 height 10
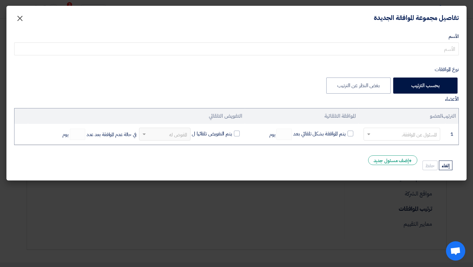
click at [17, 18] on span "×" at bounding box center [20, 17] width 8 height 19
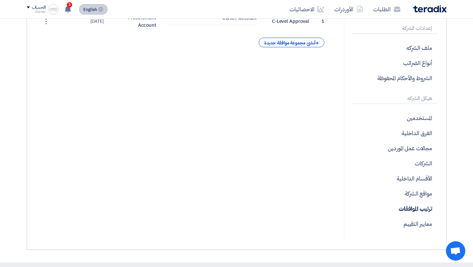
click at [104, 9] on button "English EN" at bounding box center [93, 9] width 28 height 10
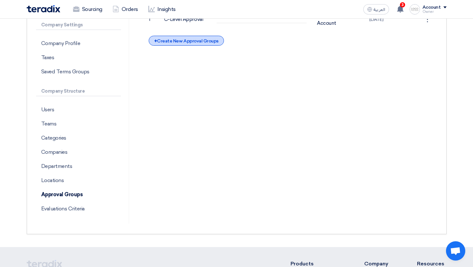
click at [186, 41] on div "+ Create New Approval Groups" at bounding box center [186, 41] width 75 height 10
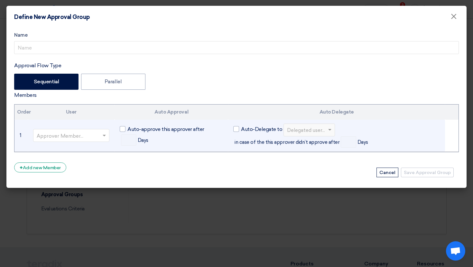
click at [75, 137] on input "text" at bounding box center [68, 136] width 63 height 11
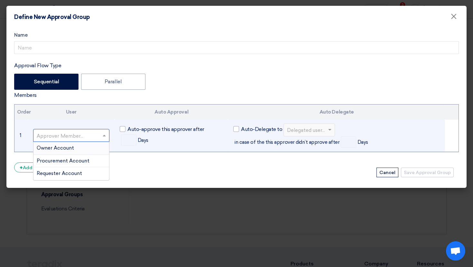
click at [77, 146] on div "Owner Account" at bounding box center [71, 148] width 76 height 13
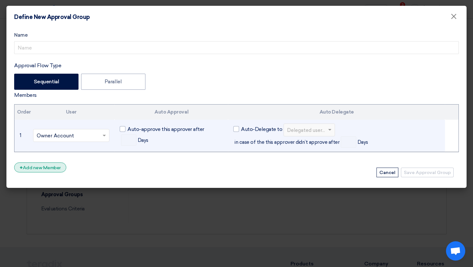
click at [59, 165] on div "+ Add new Member" at bounding box center [40, 167] width 52 height 10
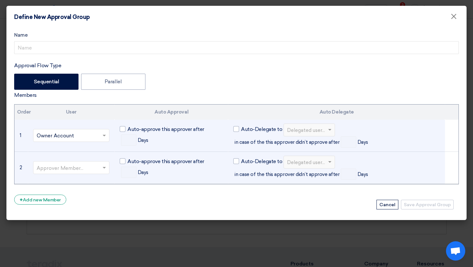
click at [74, 165] on input "text" at bounding box center [68, 168] width 63 height 11
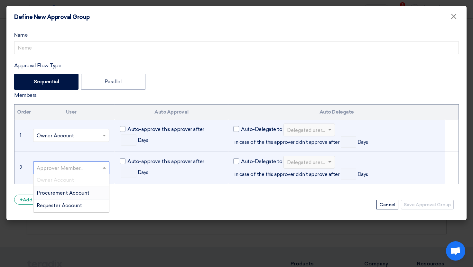
click at [69, 194] on span "Procurement Account" at bounding box center [63, 193] width 53 height 6
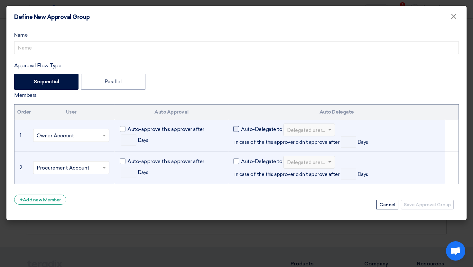
click at [264, 131] on span "Auto-Delegate to" at bounding box center [261, 129] width 41 height 8
click at [245, 129] on input "Auto-Delegate to" at bounding box center [243, 127] width 4 height 4
checkbox input "true"
click at [293, 132] on input "text" at bounding box center [306, 130] width 38 height 11
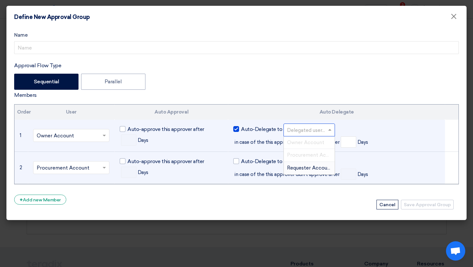
click at [305, 171] on div "Requester Account" at bounding box center [309, 168] width 51 height 13
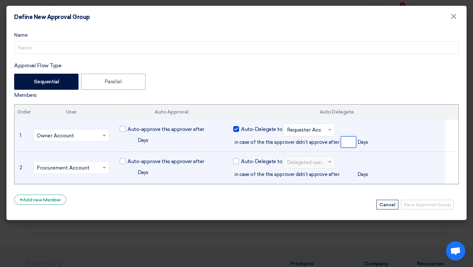
click at [349, 138] on input "number" at bounding box center [348, 141] width 15 height 11
type input "2"
click at [382, 141] on div "Auto-Delegate to Delegated user... Requester Account × in case of the this appr…" at bounding box center [336, 135] width 206 height 24
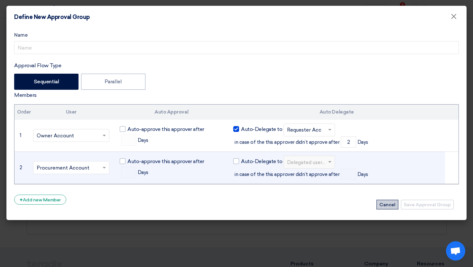
click at [388, 200] on button "Cancel" at bounding box center [387, 205] width 22 height 10
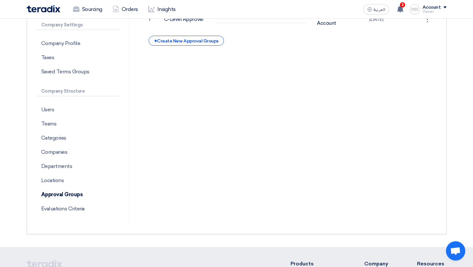
click at [75, 216] on div "Account settings Profile Change Password Company Settings Company Profile Taxes…" at bounding box center [82, 95] width 93 height 255
click at [75, 212] on p "Evaluations Criteria" at bounding box center [78, 209] width 85 height 14
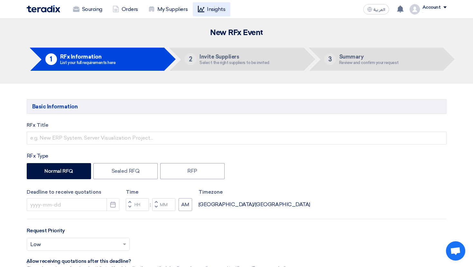
click at [214, 7] on link "Insights" at bounding box center [212, 9] width 38 height 14
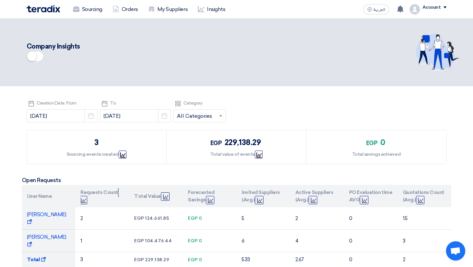
click at [277, 134] on div "egp 229,138.29 Total value of events Graph" at bounding box center [237, 146] width 140 height 33
click at [323, 82] on header "Company Insights" at bounding box center [236, 53] width 473 height 68
click at [352, 29] on div "Company Insights" at bounding box center [237, 52] width 420 height 48
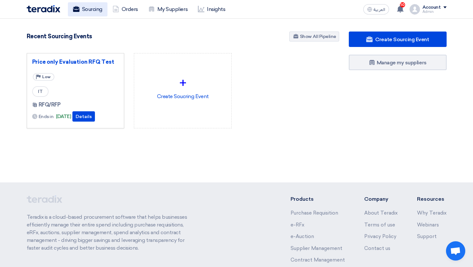
click at [89, 14] on link "Sourcing" at bounding box center [88, 9] width 40 height 14
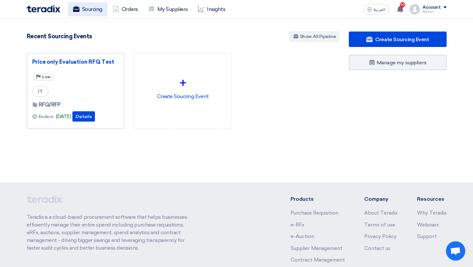
click at [89, 14] on link "Sourcing" at bounding box center [88, 9] width 40 height 14
click at [97, 10] on link "Sourcing" at bounding box center [88, 9] width 40 height 14
click at [156, 33] on div "Recent Sourcing Events Show All Pipeline" at bounding box center [183, 37] width 312 height 11
click at [86, 11] on link "Sourcing" at bounding box center [88, 9] width 40 height 14
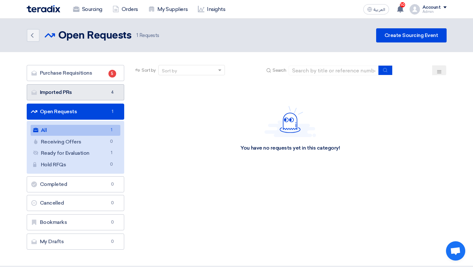
click at [114, 97] on link "Imported PRs Imported PRs 4" at bounding box center [76, 92] width 98 height 16
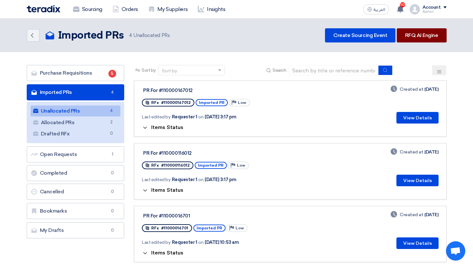
click at [422, 40] on link "RFQ AI Engine" at bounding box center [422, 35] width 50 height 14
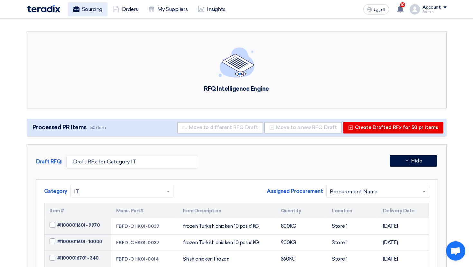
click at [85, 3] on link "Sourcing" at bounding box center [88, 9] width 40 height 14
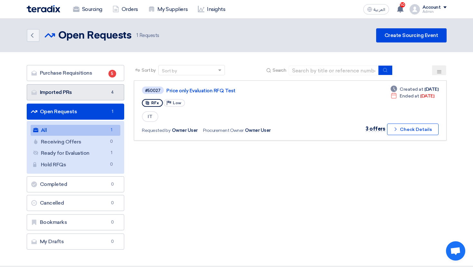
click at [110, 89] on span "4" at bounding box center [112, 92] width 8 height 6
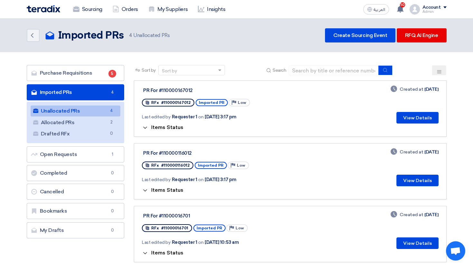
click at [162, 126] on span "Items Status" at bounding box center [167, 127] width 32 height 6
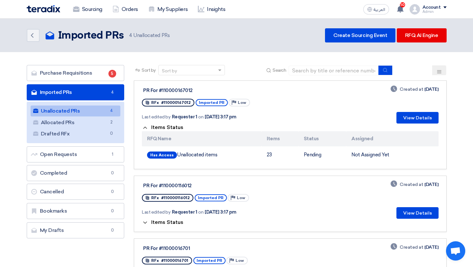
click at [161, 125] on span "Items Status" at bounding box center [167, 127] width 32 height 6
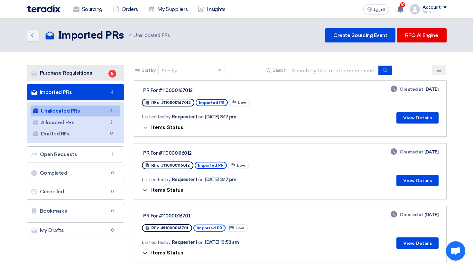
click at [103, 75] on link "Purchase Requisitions Purchase Requisitions 5" at bounding box center [76, 73] width 98 height 16
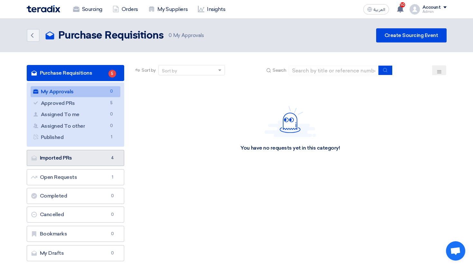
click at [113, 163] on link "Imported PRs Imported PRs 4" at bounding box center [76, 158] width 98 height 16
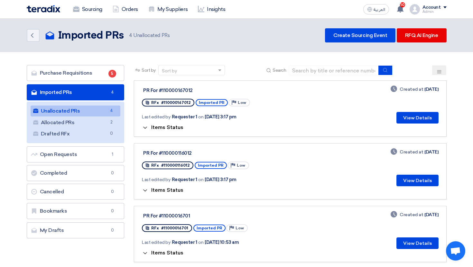
click at [72, 90] on link "Imported PRs Imported PRs 4" at bounding box center [76, 92] width 98 height 16
click at [323, 104] on div "PR For #110000167012 RFx #110000167012 Imported PR Priority Low Last edited by …" at bounding box center [290, 105] width 296 height 38
click at [433, 41] on link "RFQ AI Engine" at bounding box center [422, 35] width 50 height 14
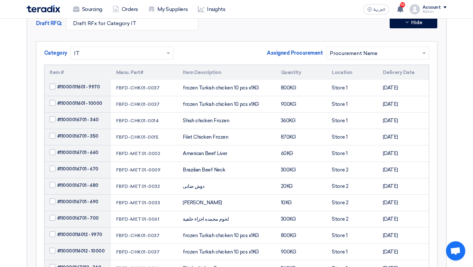
scroll to position [139, 0]
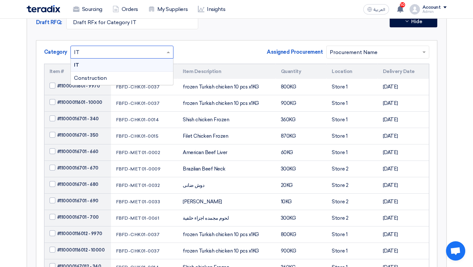
click at [106, 53] on input "text" at bounding box center [118, 52] width 89 height 11
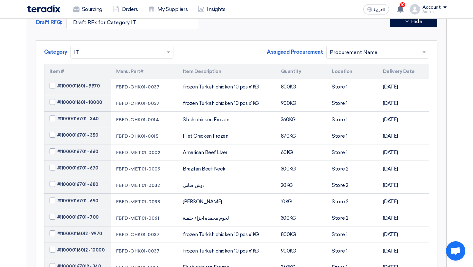
click at [190, 42] on div "Category × IT Assigned Procurement Assigned Procurement Procurement Name Item #…" at bounding box center [236, 215] width 401 height 350
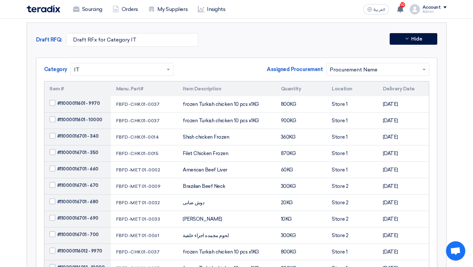
scroll to position [122, 0]
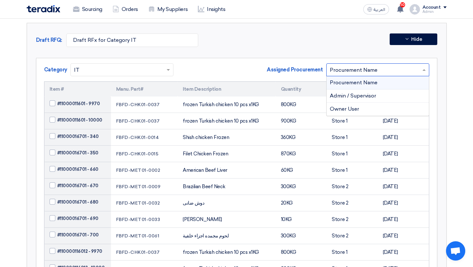
click at [362, 71] on input "text" at bounding box center [374, 70] width 89 height 11
click at [367, 85] on span "Procurement Name" at bounding box center [354, 82] width 48 height 6
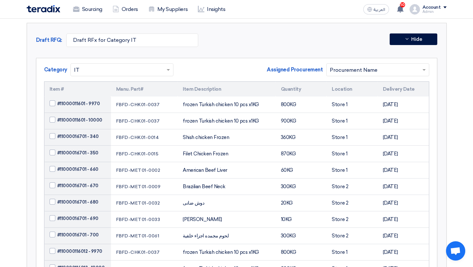
click at [377, 71] on input "text" at bounding box center [374, 70] width 89 height 11
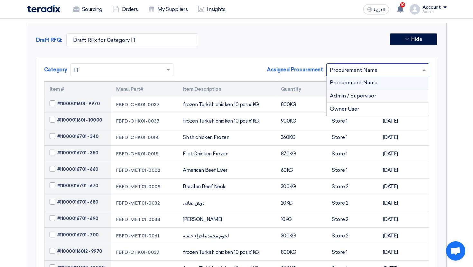
click at [273, 71] on span "Assigned Procurement" at bounding box center [295, 70] width 56 height 8
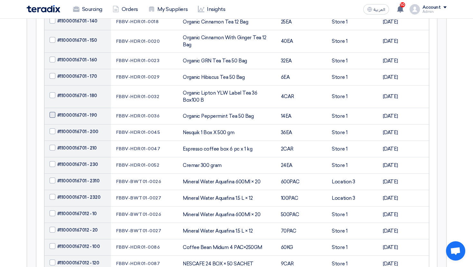
scroll to position [671, 0]
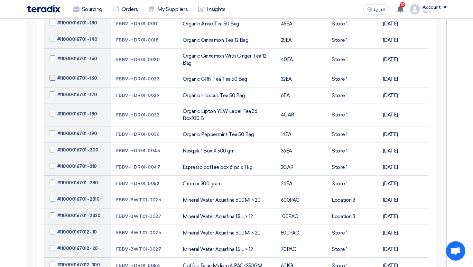
click at [53, 78] on span at bounding box center [53, 78] width 6 height 6
click at [57, 78] on input "#11000016701 - 160" at bounding box center [85, 78] width 56 height 10
checkbox input "true"
click at [53, 100] on td "#11000016701 - 170" at bounding box center [77, 95] width 67 height 16
click at [53, 92] on span at bounding box center [53, 94] width 6 height 6
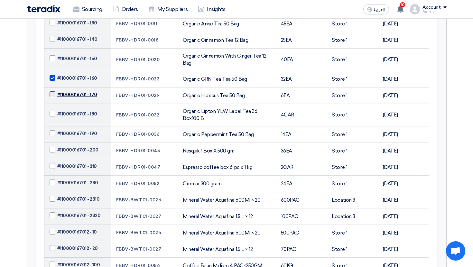
click at [57, 92] on input "#11000016701 - 170" at bounding box center [85, 94] width 56 height 10
checkbox input "true"
click at [53, 117] on td "#11000016701 - 180" at bounding box center [77, 115] width 67 height 23
click at [53, 115] on span at bounding box center [53, 114] width 6 height 6
click at [57, 115] on input "#11000016701 - 180" at bounding box center [85, 114] width 56 height 10
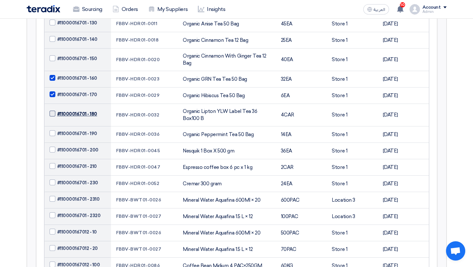
checkbox input "true"
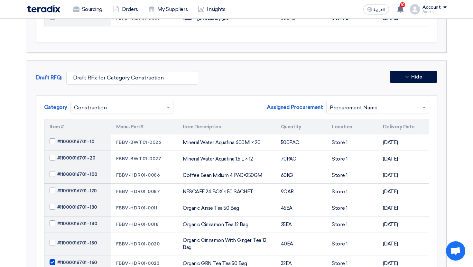
scroll to position [0, 0]
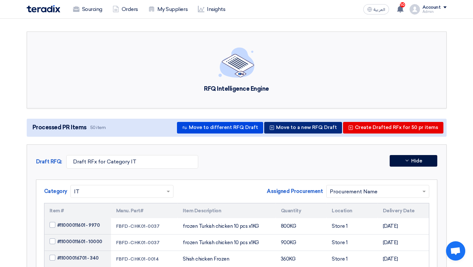
click at [319, 126] on button "Move to a new RFQ Draft" at bounding box center [303, 128] width 78 height 12
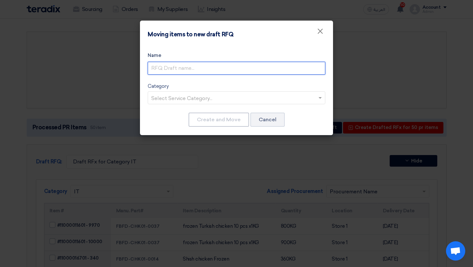
click at [192, 65] on input "text" at bounding box center [237, 68] width 178 height 13
type input "fdfssdf"
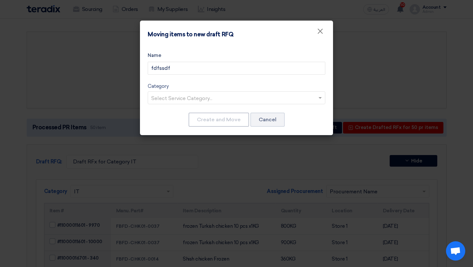
click at [196, 92] on div "Select Service Category..." at bounding box center [237, 97] width 178 height 13
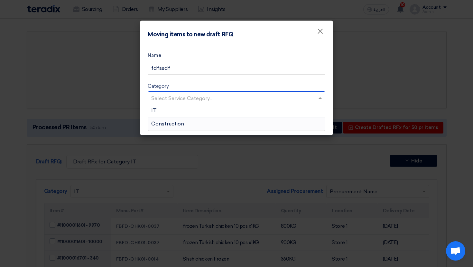
click at [187, 124] on div "Construction" at bounding box center [236, 123] width 177 height 13
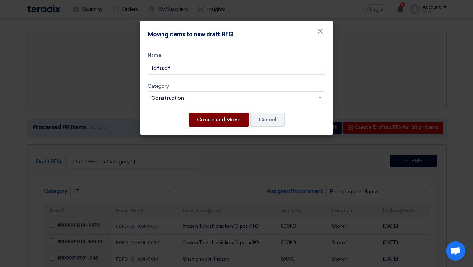
click at [211, 122] on button "Create and Move" at bounding box center [218, 120] width 60 height 14
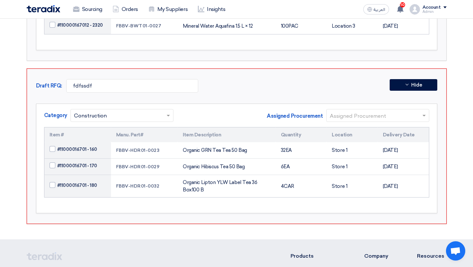
scroll to position [1082, 0]
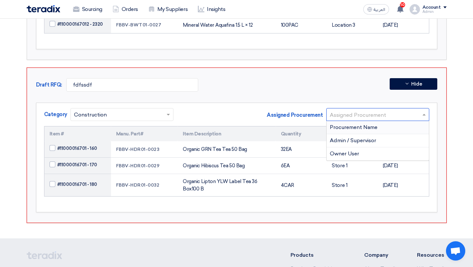
click at [388, 111] on input "text" at bounding box center [374, 115] width 89 height 11
click at [379, 138] on div "Admin / Supervisor" at bounding box center [377, 140] width 102 height 13
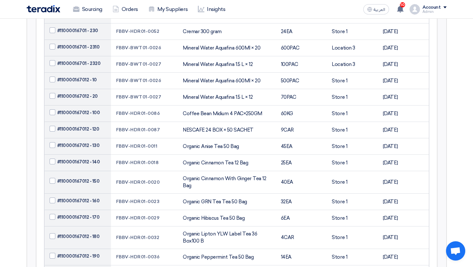
scroll to position [0, 0]
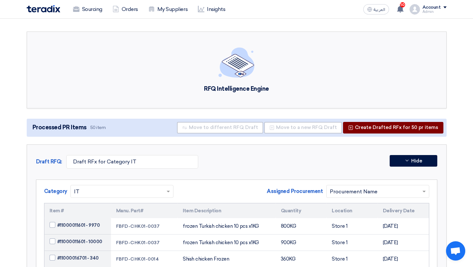
click at [400, 126] on button "Create Drafted RFx for 50 pr items" at bounding box center [393, 128] width 100 height 12
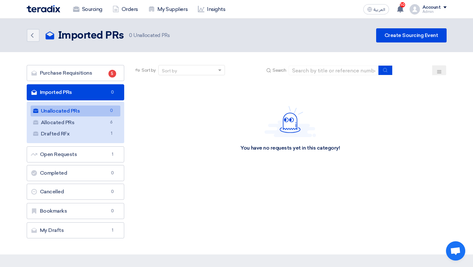
click at [83, 113] on link "Unallocated PRs Unallocated PRs 0" at bounding box center [76, 110] width 90 height 11
click at [312, 192] on div "Sort by Sort by Search Category Owner Type" at bounding box center [290, 153] width 322 height 177
click at [129, 15] on link "Orders" at bounding box center [125, 9] width 36 height 14
